Goal: Information Seeking & Learning: Learn about a topic

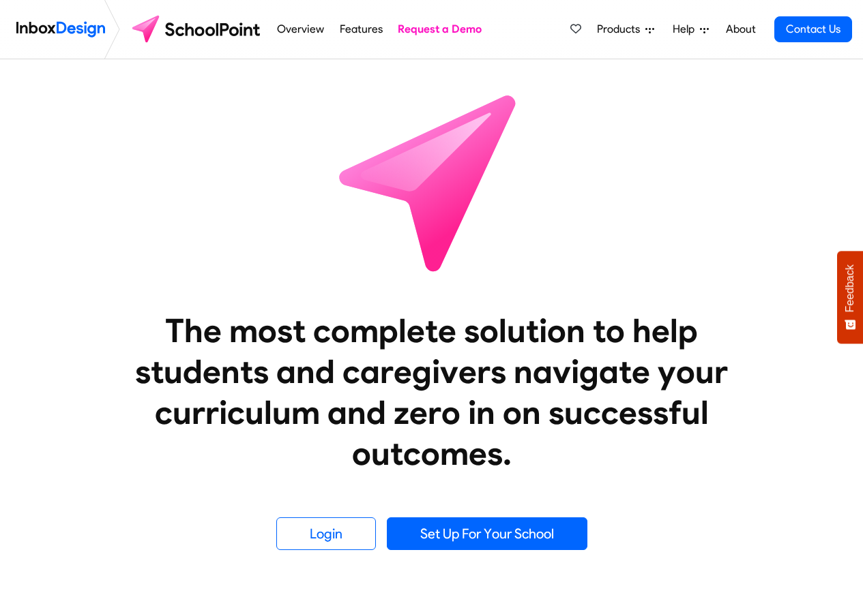
click at [629, 31] on span "Products" at bounding box center [621, 29] width 48 height 16
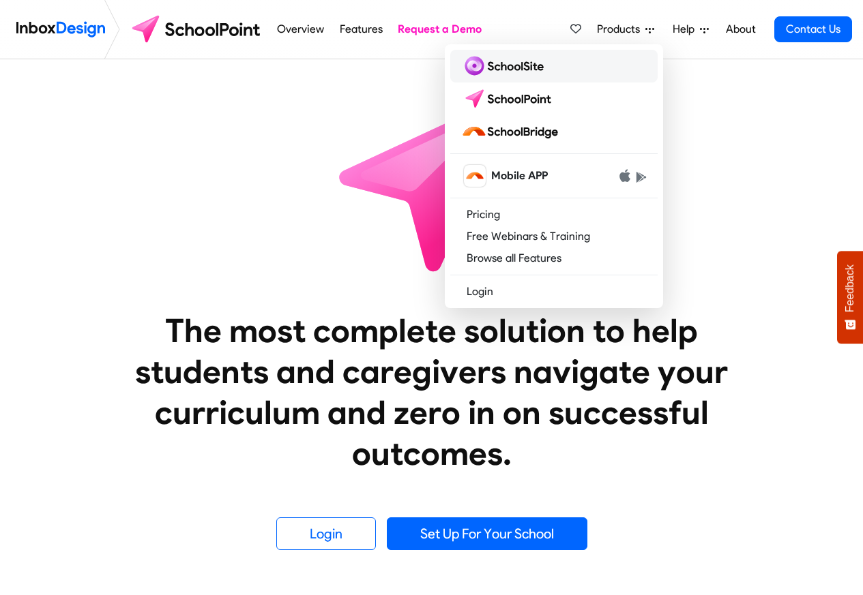
click at [509, 67] on img at bounding box center [505, 66] width 88 height 22
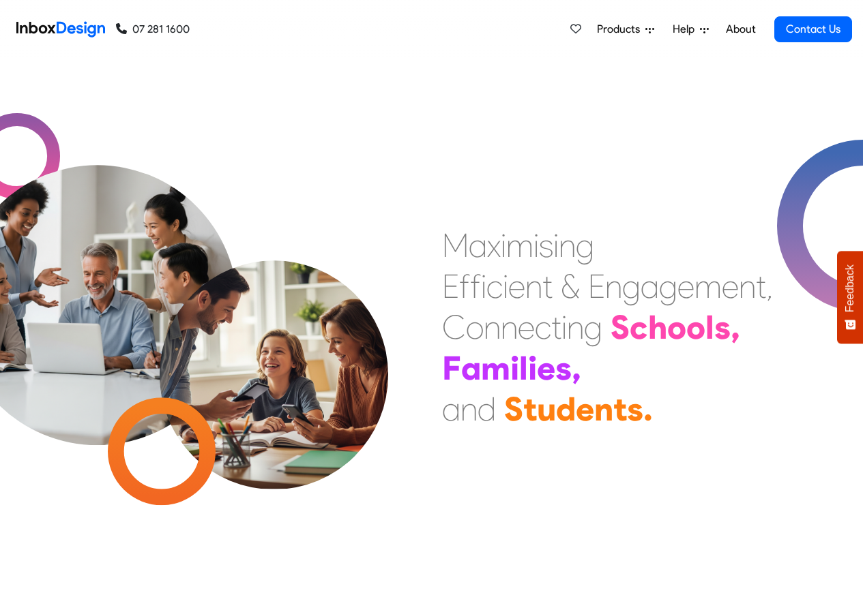
click at [634, 30] on span "Products" at bounding box center [621, 29] width 48 height 16
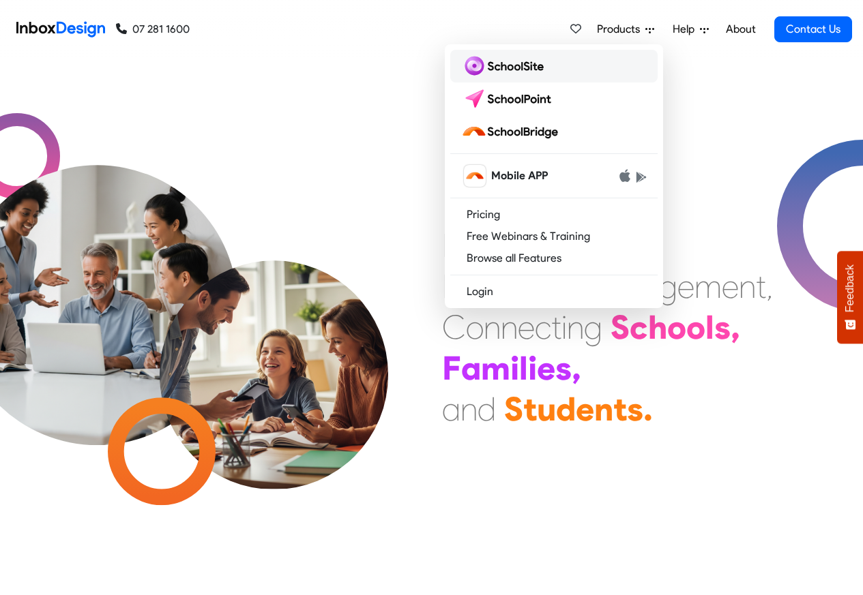
click at [498, 67] on img at bounding box center [505, 66] width 88 height 22
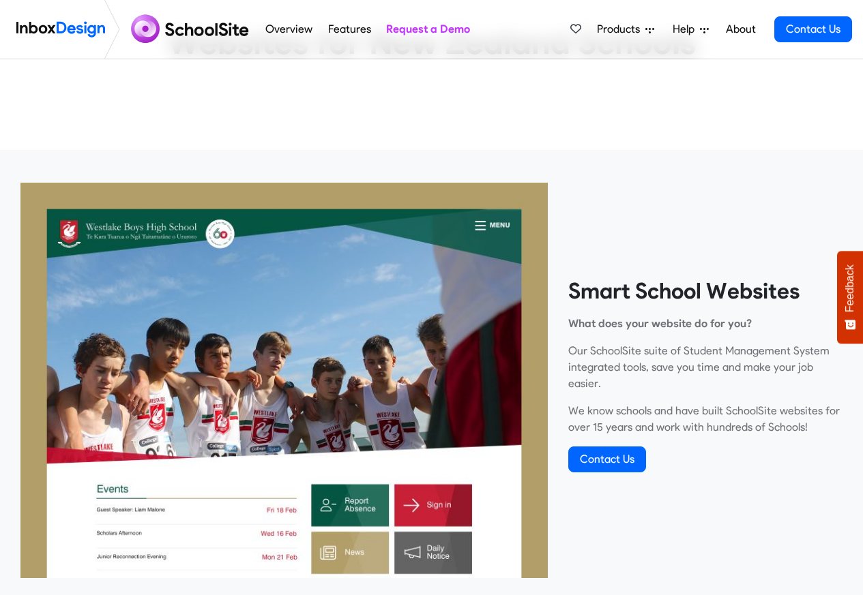
scroll to position [409, 0]
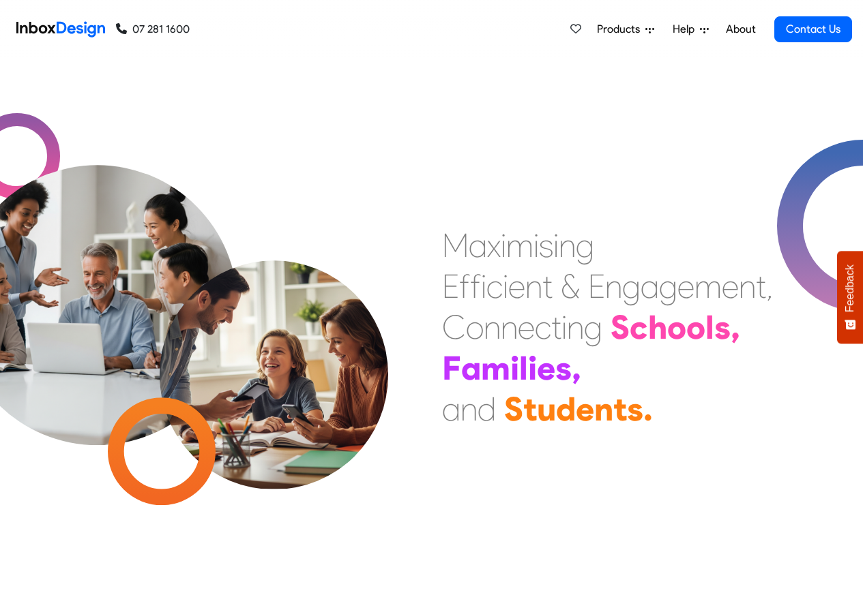
click at [706, 28] on icon at bounding box center [704, 30] width 9 height 5
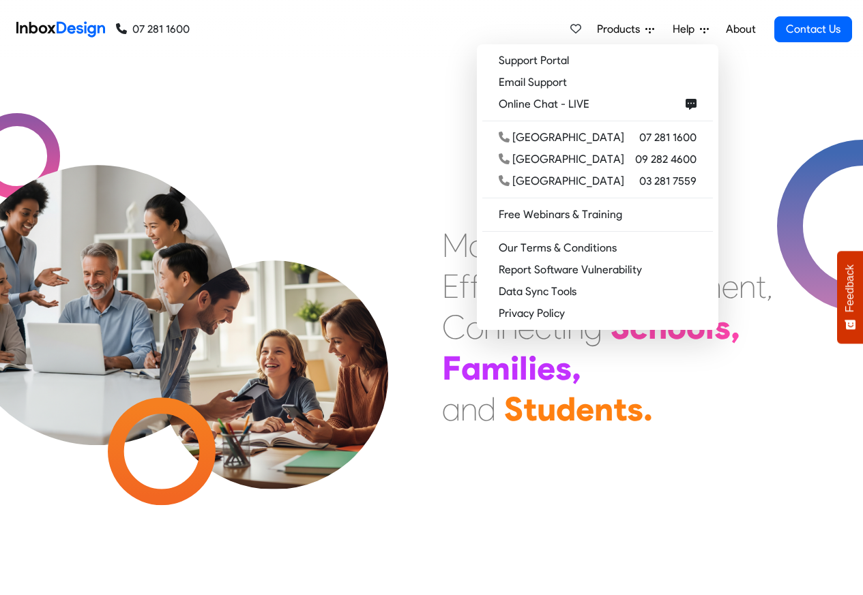
click at [645, 31] on icon at bounding box center [649, 29] width 9 height 9
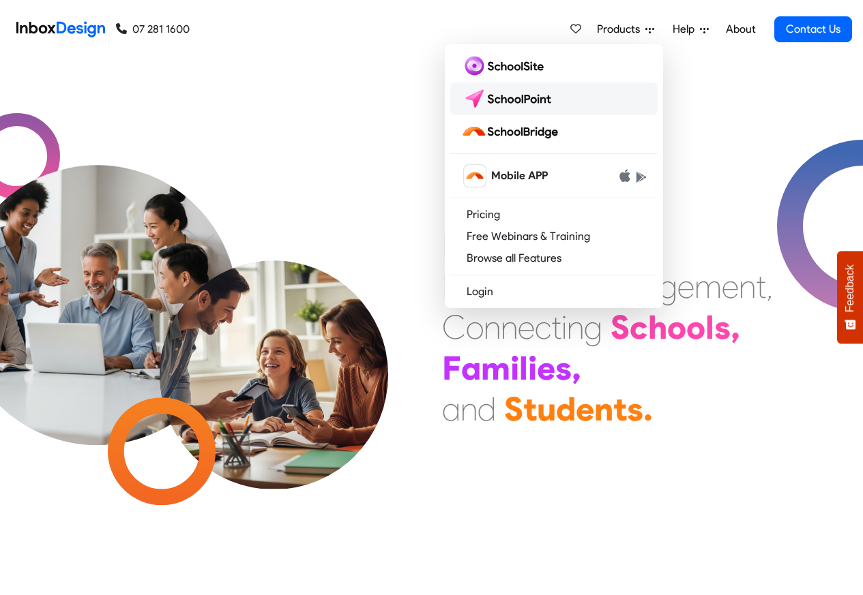
click at [512, 99] on img at bounding box center [509, 99] width 96 height 22
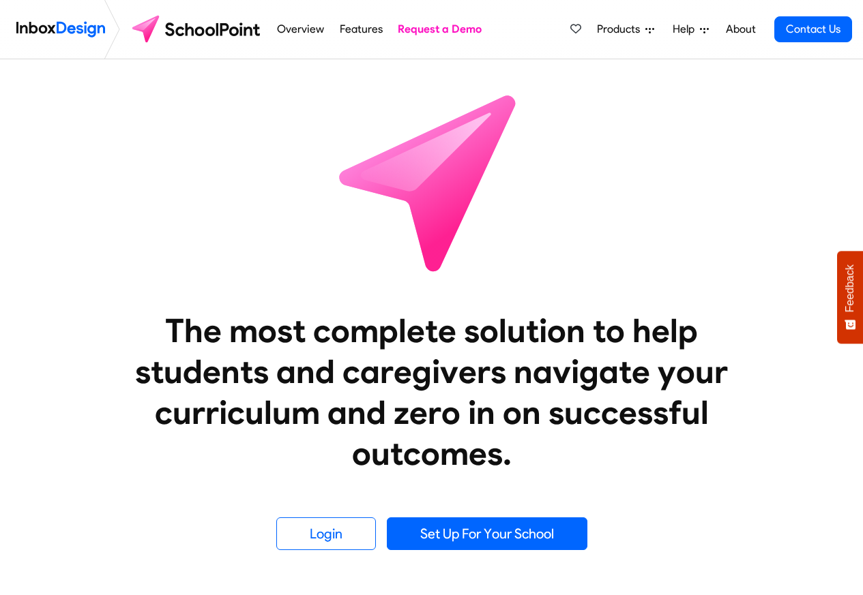
click at [646, 29] on icon at bounding box center [649, 30] width 9 height 5
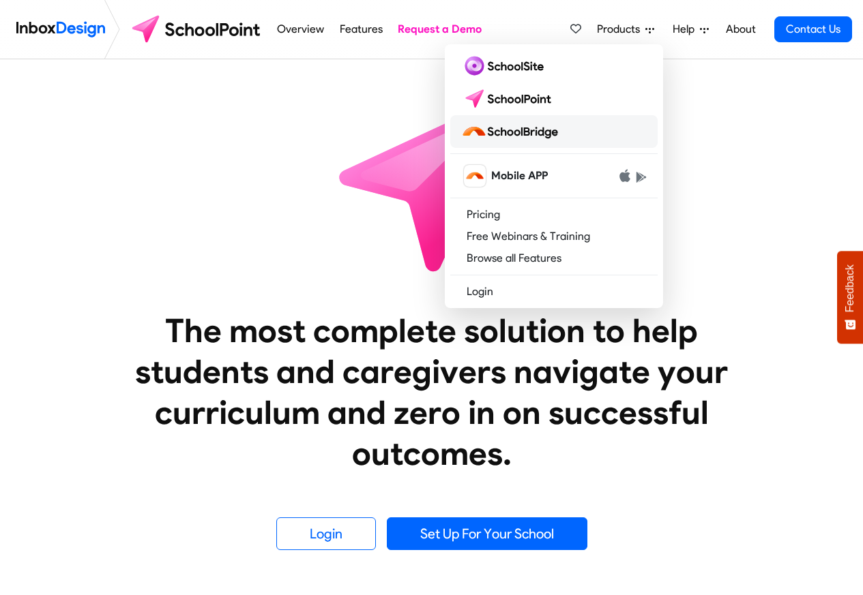
click at [517, 132] on img at bounding box center [512, 132] width 102 height 22
